Goal: Find specific fact: Find contact information

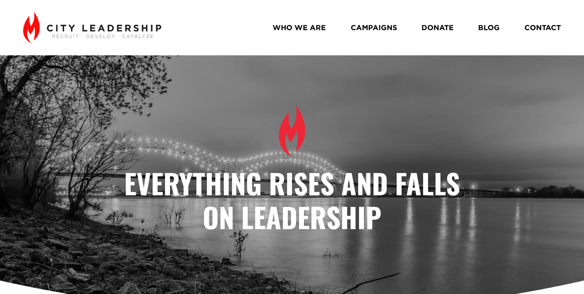
click at [312, 25] on link "WHO WE ARE" at bounding box center [298, 28] width 53 height 14
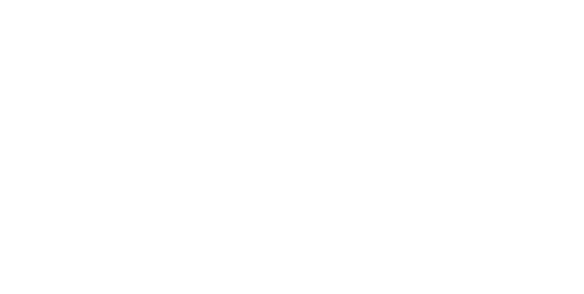
scroll to position [618, 0]
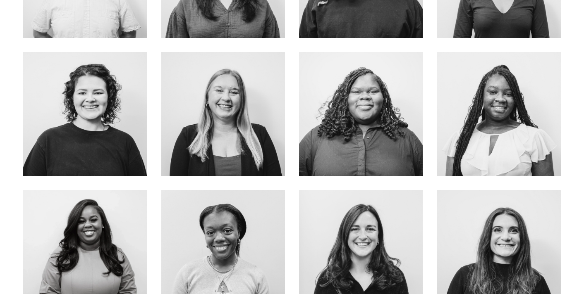
click at [493, 134] on link "About Me" at bounding box center [498, 132] width 66 height 22
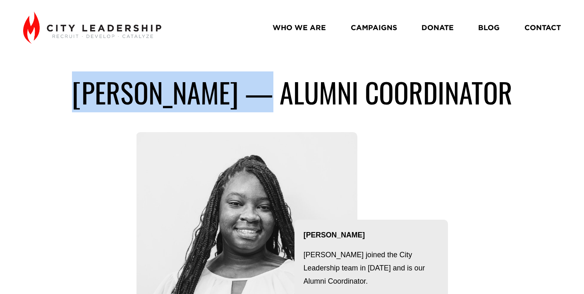
drag, startPoint x: 251, startPoint y: 97, endPoint x: 56, endPoint y: 103, distance: 194.8
click at [56, 103] on h1 "Nashayla Yancey — Alumni Coordinator" at bounding box center [291, 92] width 537 height 34
copy h1 "Nashayla Yancey"
